Goal: Task Accomplishment & Management: Complete application form

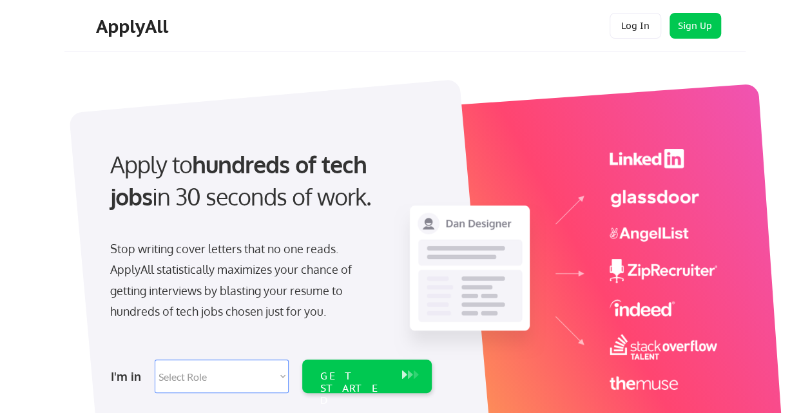
scroll to position [129, 0]
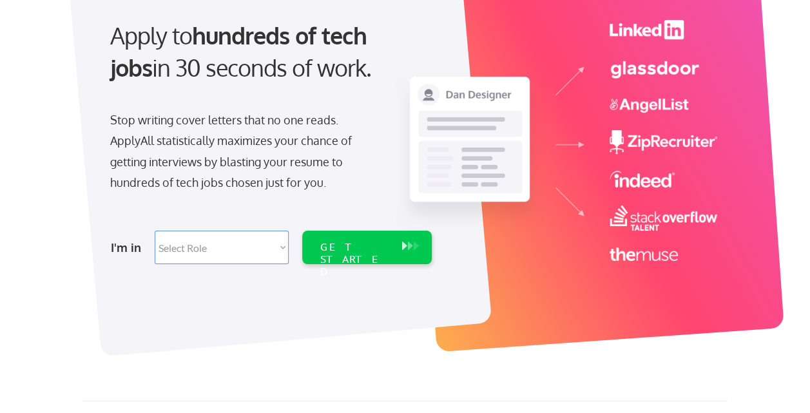
click at [273, 250] on select "Select Role Software Engineering Product Management Customer Success Sales UI/U…" at bounding box center [222, 248] width 134 height 34
select select ""sales0""
click at [155, 231] on select "Select Role Software Engineering Product Management Customer Success Sales UI/U…" at bounding box center [222, 248] width 134 height 34
select select ""sales0""
click at [369, 241] on div "GET STARTED" at bounding box center [354, 259] width 69 height 37
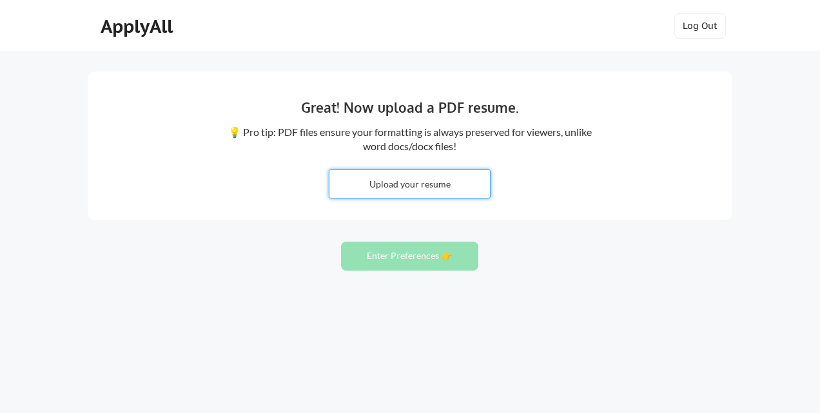
click at [418, 186] on input "file" at bounding box center [409, 184] width 161 height 28
type input "C:\fakepath\Gert-Funke_en_2025-07-14.pdf"
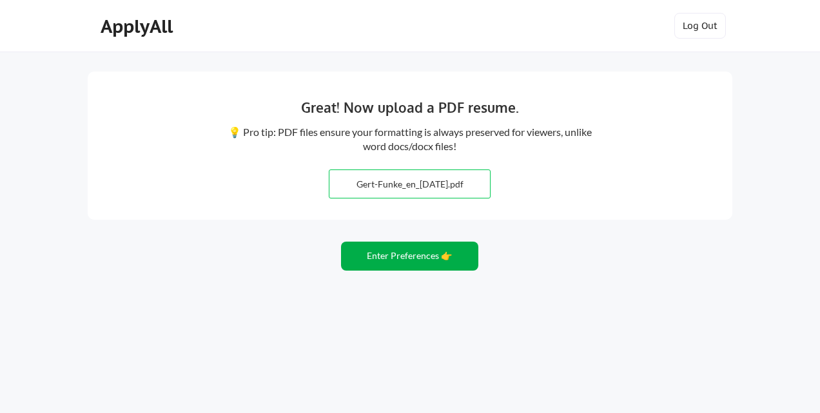
click at [408, 257] on button "Enter Preferences 👉" at bounding box center [409, 256] width 137 height 29
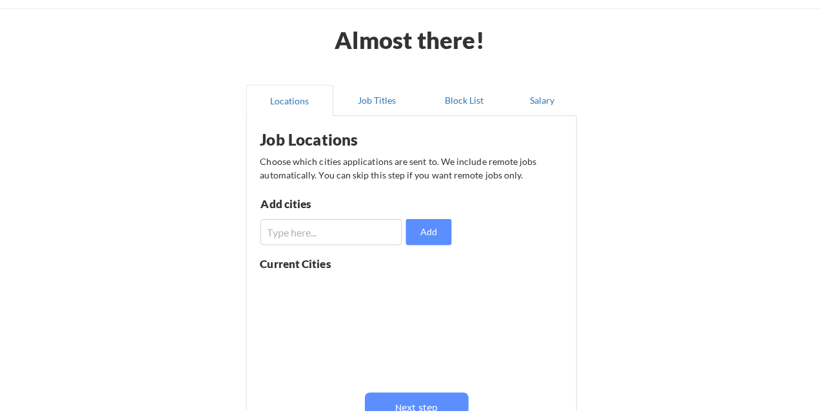
scroll to position [129, 0]
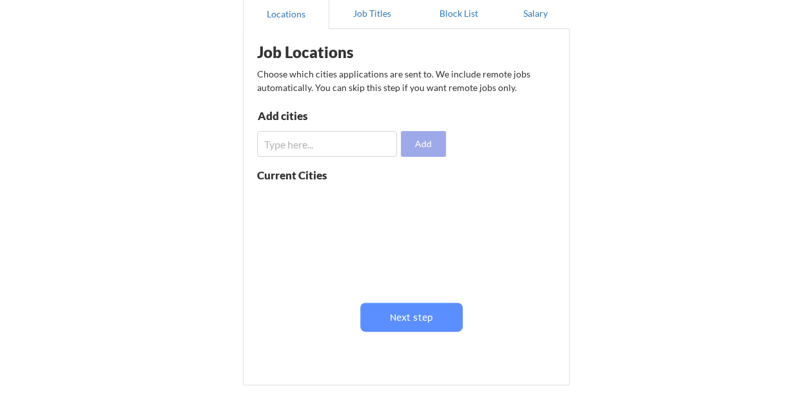
click at [415, 150] on button "Add" at bounding box center [423, 144] width 45 height 26
click at [370, 148] on input "input" at bounding box center [327, 144] width 141 height 26
type input "[GEOGRAPHIC_DATA]"
click at [422, 151] on button "Add" at bounding box center [423, 144] width 45 height 26
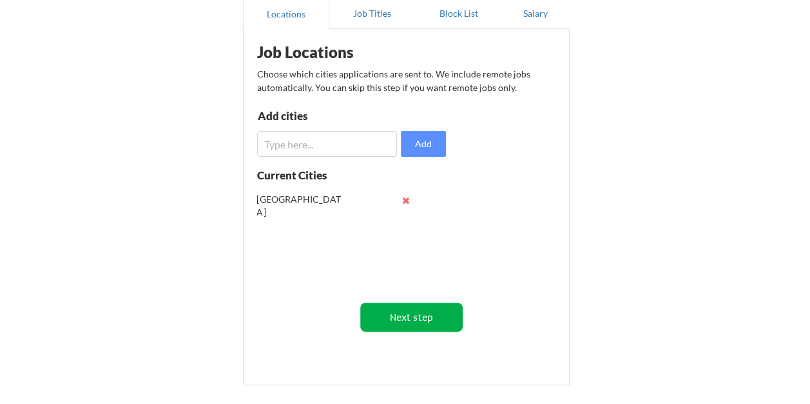
click at [419, 318] on button "Next step" at bounding box center [411, 316] width 103 height 29
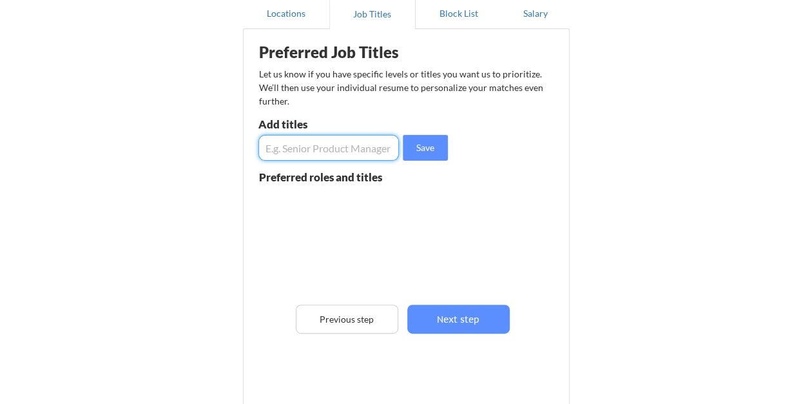
click at [358, 148] on input "input" at bounding box center [329, 148] width 141 height 26
type input "Sales Director"
click at [432, 148] on button "Save" at bounding box center [425, 148] width 45 height 26
click at [318, 150] on input "input" at bounding box center [329, 148] width 141 height 26
type input "Senior Account Manager"
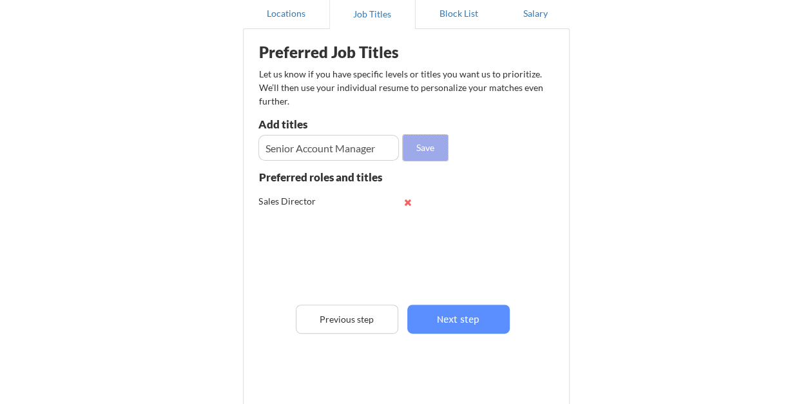
click at [424, 151] on button "Save" at bounding box center [425, 148] width 45 height 26
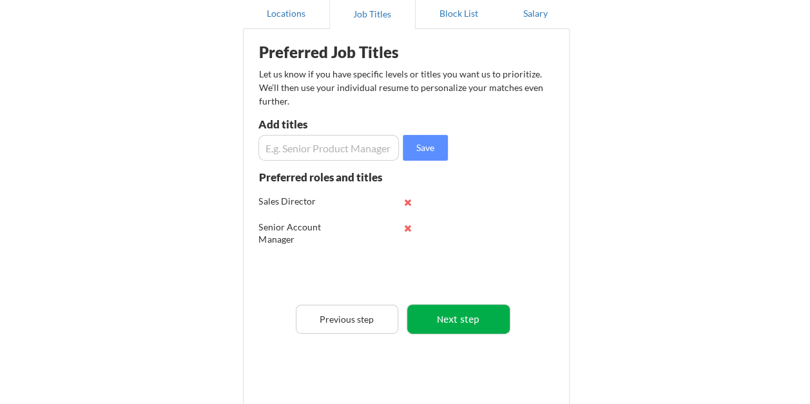
click at [442, 319] on button "Next step" at bounding box center [458, 318] width 103 height 29
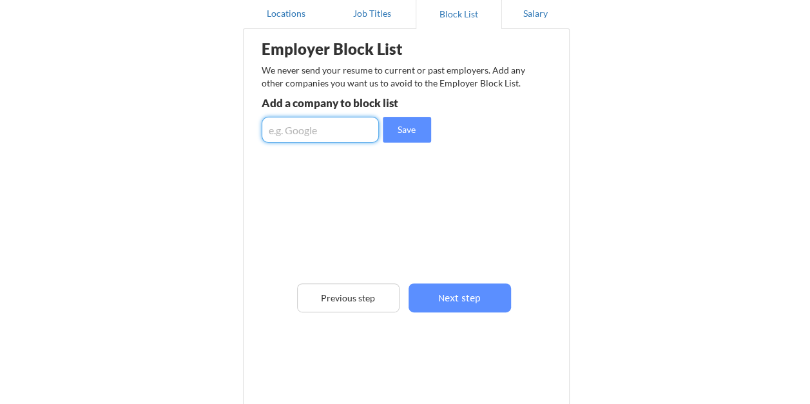
click at [334, 128] on input "input" at bounding box center [320, 130] width 117 height 26
type input "Crayon"
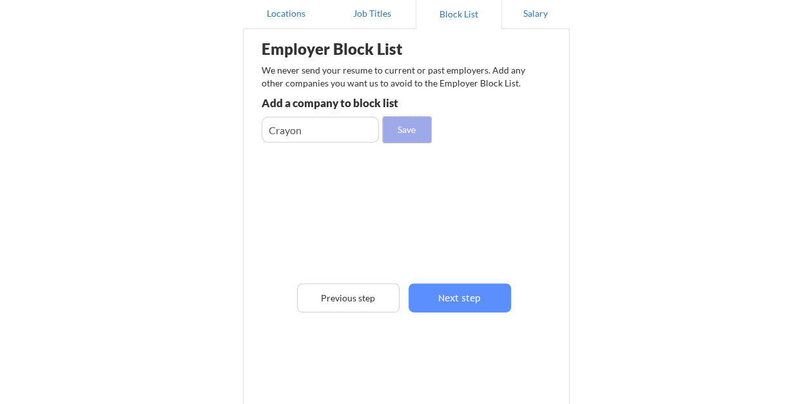
click at [391, 139] on button "Save" at bounding box center [407, 130] width 48 height 26
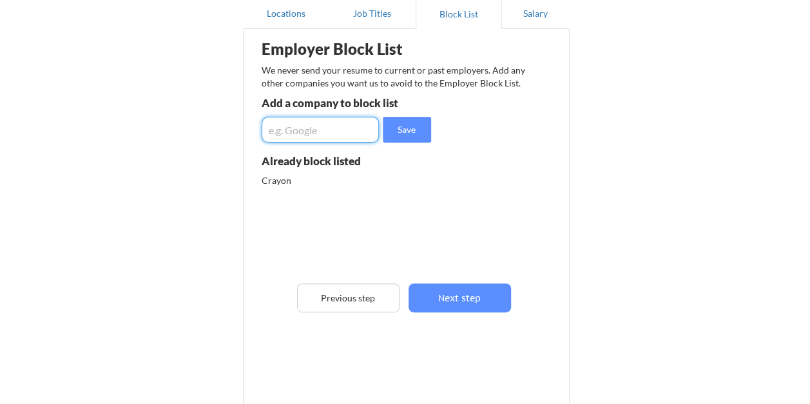
click at [321, 132] on input "input" at bounding box center [320, 130] width 117 height 26
type input "SoftwareOne"
click at [414, 128] on button "Save" at bounding box center [407, 130] width 48 height 26
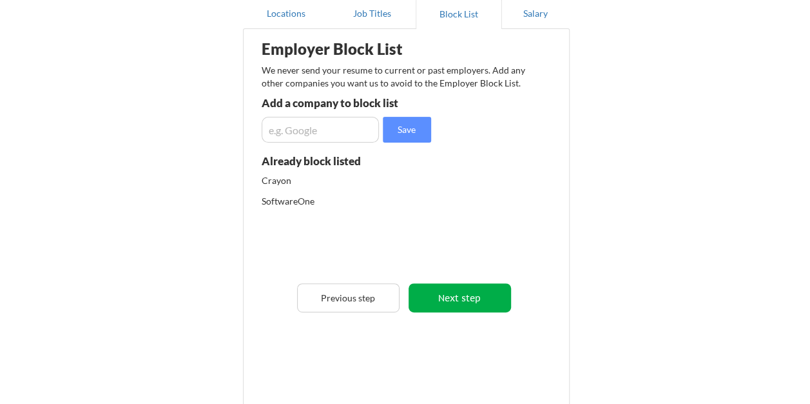
click at [453, 300] on button "Next step" at bounding box center [460, 297] width 103 height 29
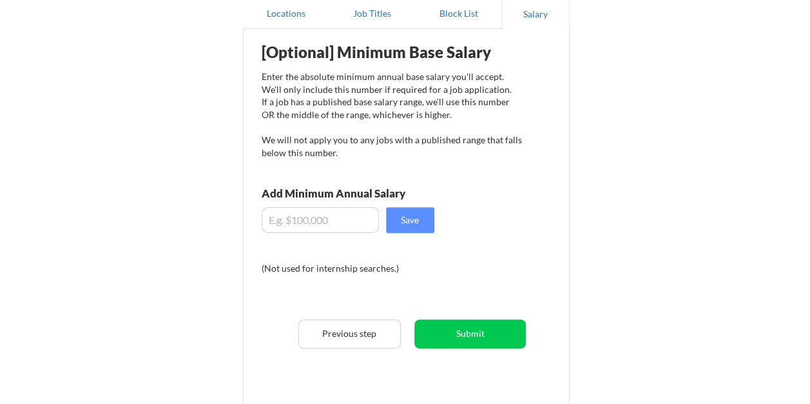
click at [324, 220] on input "input" at bounding box center [320, 220] width 117 height 26
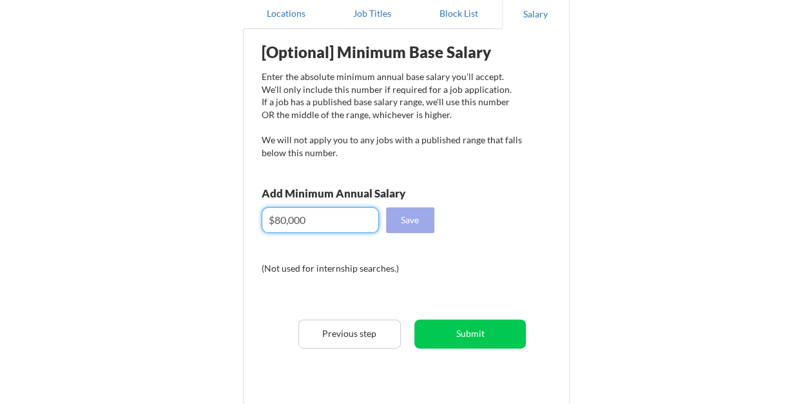
click at [413, 220] on button "Save" at bounding box center [410, 220] width 48 height 26
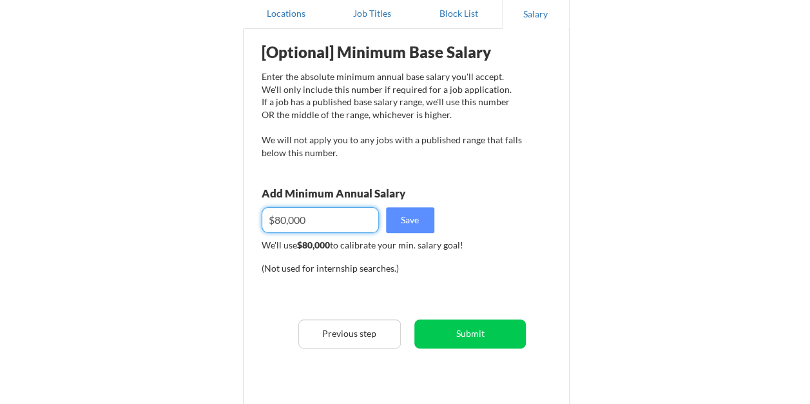
drag, startPoint x: 285, startPoint y: 222, endPoint x: 276, endPoint y: 219, distance: 9.4
click at [276, 219] on input "input" at bounding box center [320, 220] width 117 height 26
type input "$77,000"
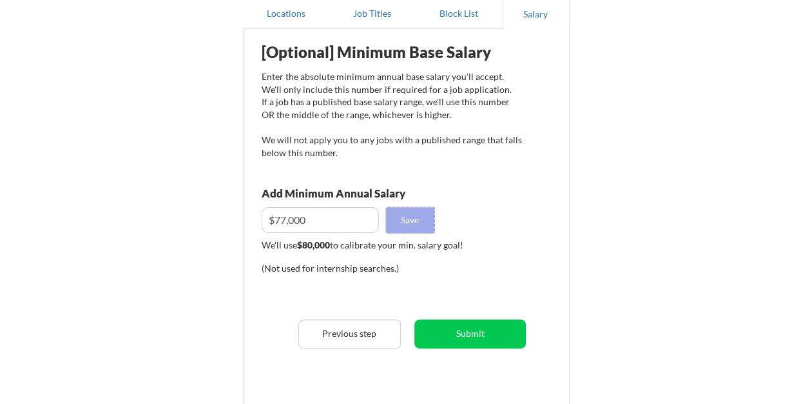
click at [418, 228] on button "Save" at bounding box center [410, 220] width 48 height 26
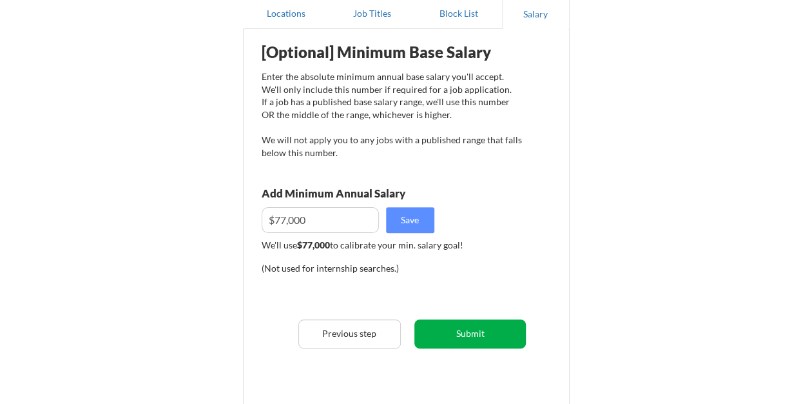
click at [431, 333] on button "Submit" at bounding box center [471, 333] width 112 height 29
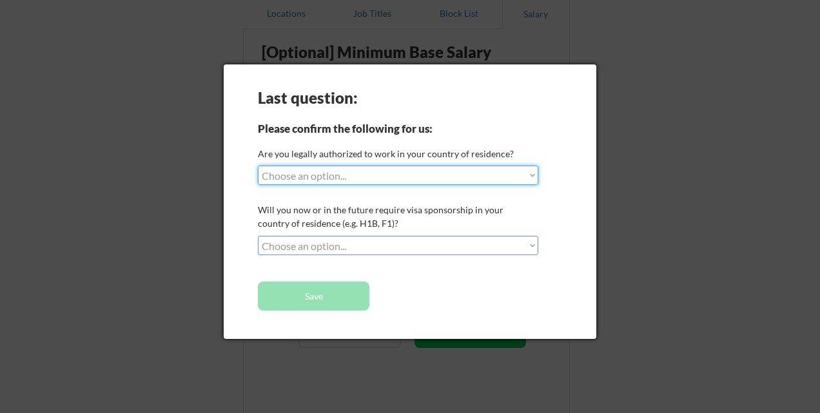
click at [403, 178] on select "Choose an option... Yes, I am a US Citizen Yes, I am a Canadian Citizen Yes, I …" at bounding box center [398, 175] width 280 height 19
select select ""BLANK_1427118194589""
click at [258, 166] on select "Choose an option... Yes, I am a US Citizen Yes, I am a Canadian Citizen Yes, I …" at bounding box center [398, 175] width 280 height 19
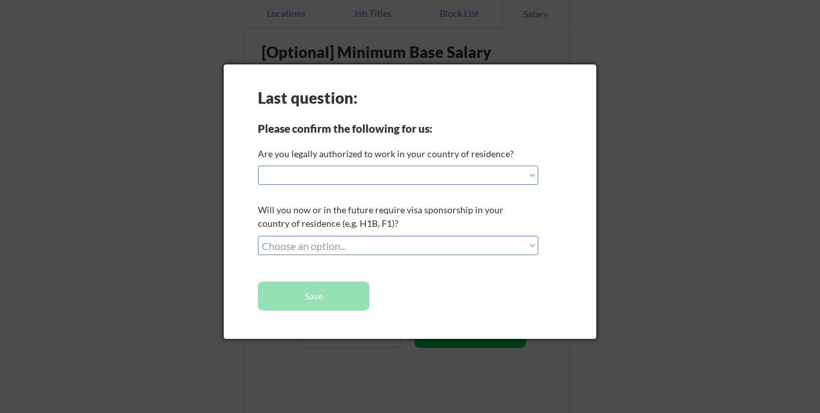
click at [439, 248] on select "Choose an option... No, I will not need sponsorship Yes, I will need sponsorship" at bounding box center [398, 245] width 280 height 19
select select ""no__i_will_not_need_sponsorship""
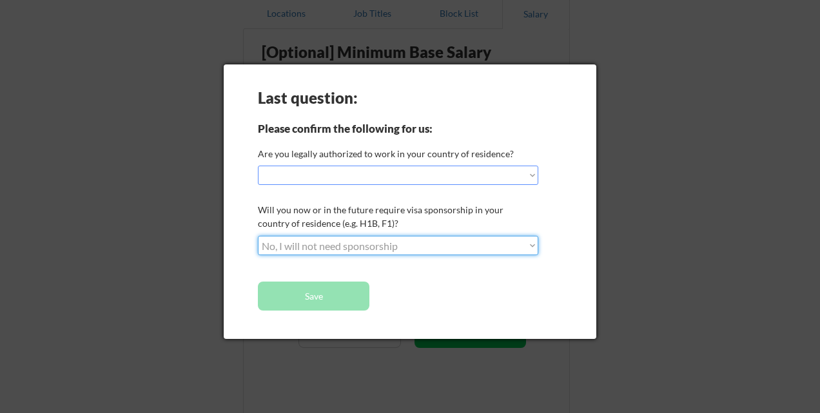
click at [258, 236] on select "Choose an option... No, I will not need sponsorship Yes, I will need sponsorship" at bounding box center [398, 245] width 280 height 19
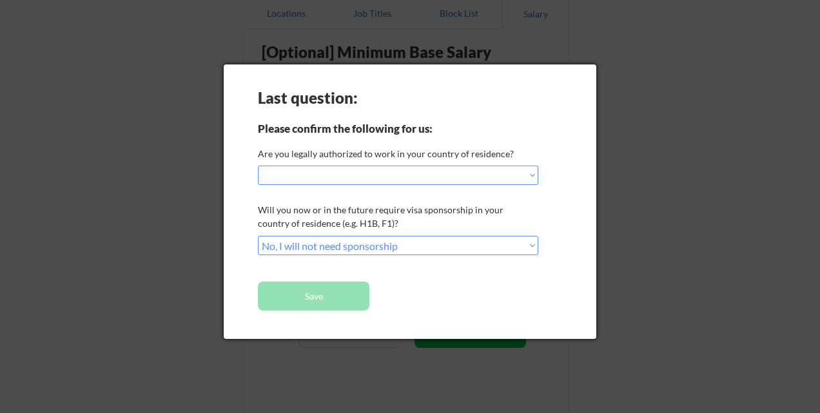
click at [352, 174] on select "Choose an option... Yes, I am a US Citizen Yes, I am a Canadian Citizen Yes, I …" at bounding box center [398, 175] width 280 height 19
select select ""yes__i_am_an_other_permanent_resident""
click at [258, 166] on select "Choose an option... Yes, I am a US Citizen Yes, I am a Canadian Citizen Yes, I …" at bounding box center [398, 175] width 280 height 19
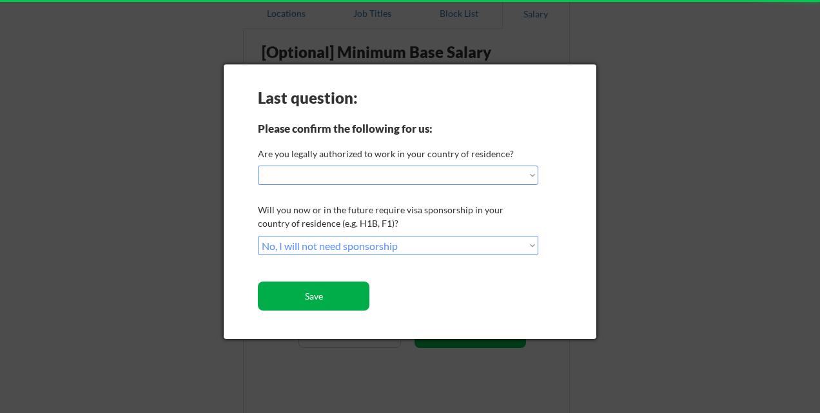
click at [356, 301] on button "Save" at bounding box center [314, 296] width 112 height 29
